Goal: Task Accomplishment & Management: Complete application form

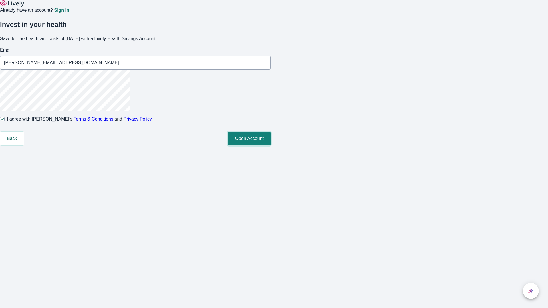
click at [271, 146] on button "Open Account" at bounding box center [249, 139] width 43 height 14
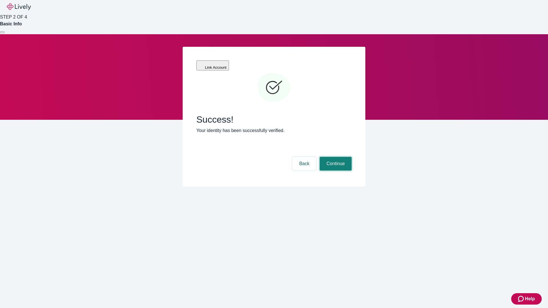
click at [335, 157] on button "Continue" at bounding box center [336, 164] width 32 height 14
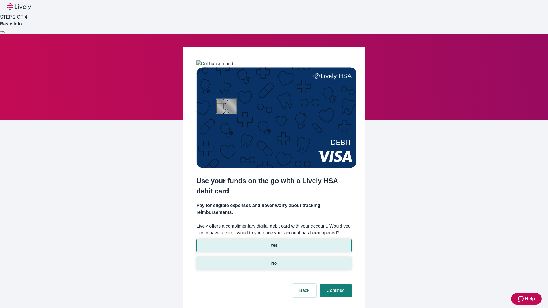
click at [274, 261] on p "No" at bounding box center [273, 264] width 5 height 6
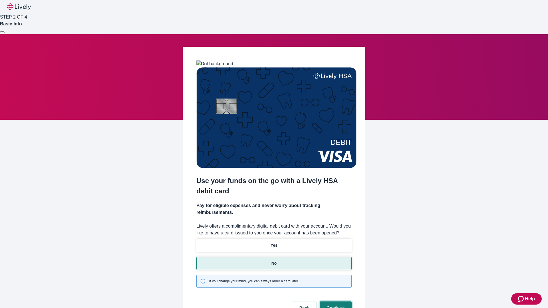
click at [335, 302] on button "Continue" at bounding box center [336, 309] width 32 height 14
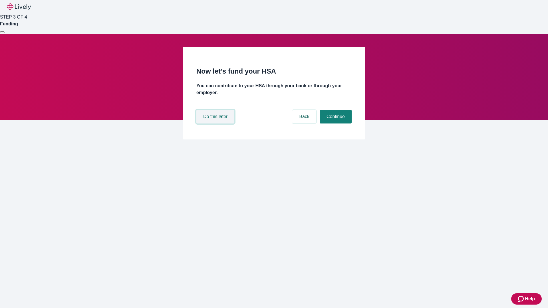
click at [216, 124] on button "Do this later" at bounding box center [215, 117] width 38 height 14
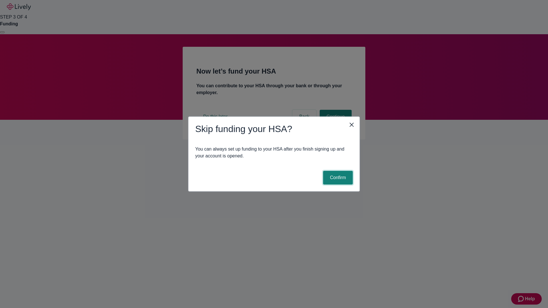
click at [337, 178] on button "Confirm" at bounding box center [338, 178] width 30 height 14
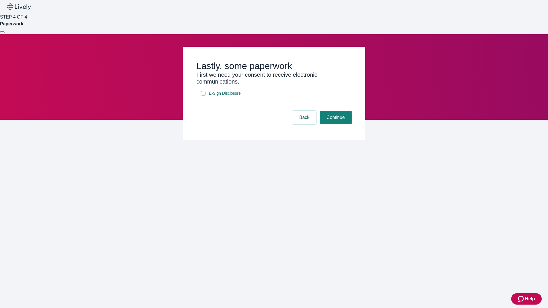
click at [203, 96] on input "E-Sign Disclosure" at bounding box center [203, 93] width 5 height 5
checkbox input "true"
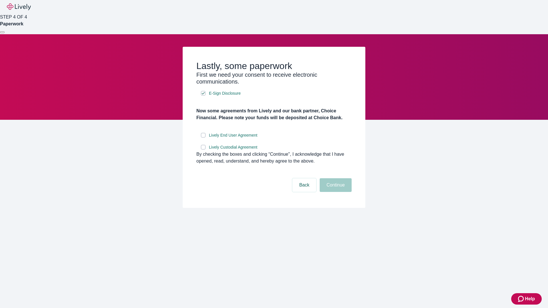
click at [203, 138] on input "Lively End User Agreement" at bounding box center [203, 135] width 5 height 5
checkbox input "true"
click at [203, 150] on input "Lively Custodial Agreement" at bounding box center [203, 147] width 5 height 5
checkbox input "true"
click at [335, 192] on button "Continue" at bounding box center [336, 185] width 32 height 14
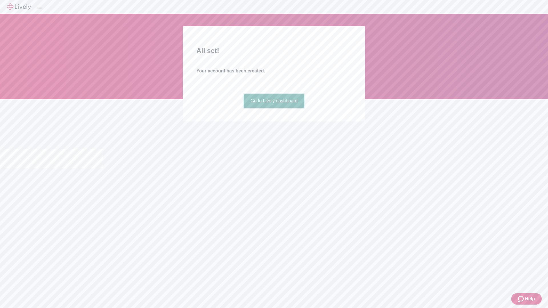
click at [274, 108] on link "Go to Lively dashboard" at bounding box center [274, 101] width 61 height 14
